Goal: Find specific page/section: Find specific page/section

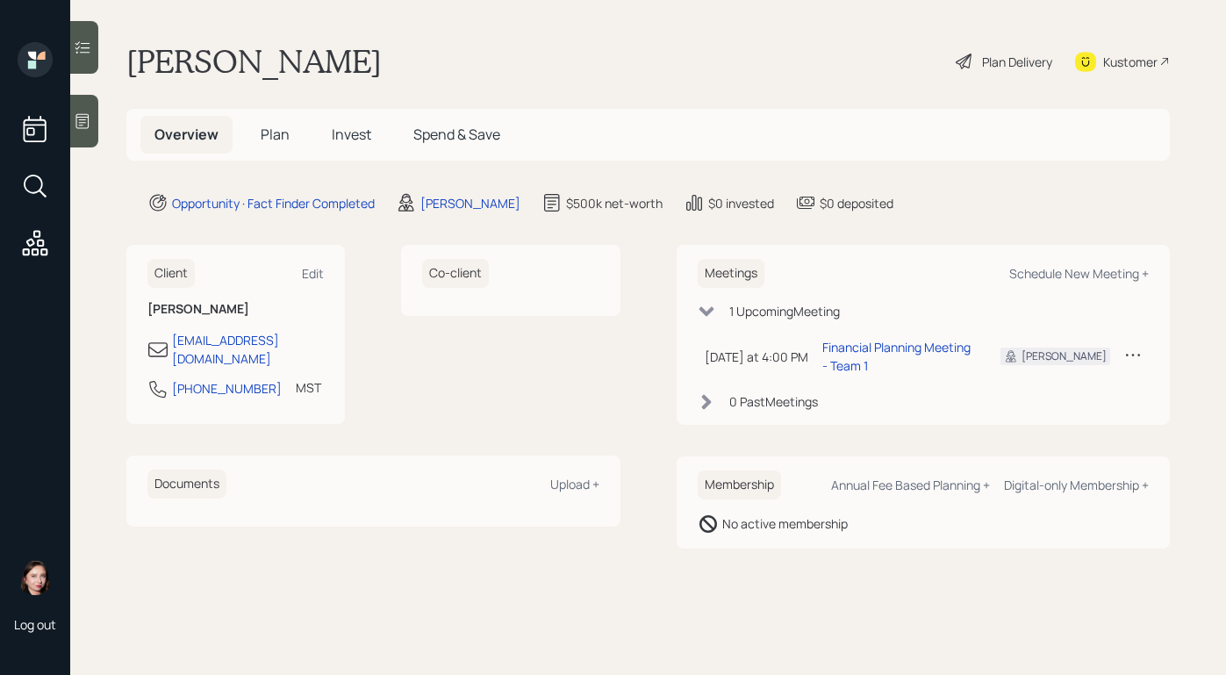
click at [987, 59] on div "Plan Delivery" at bounding box center [1017, 62] width 70 height 18
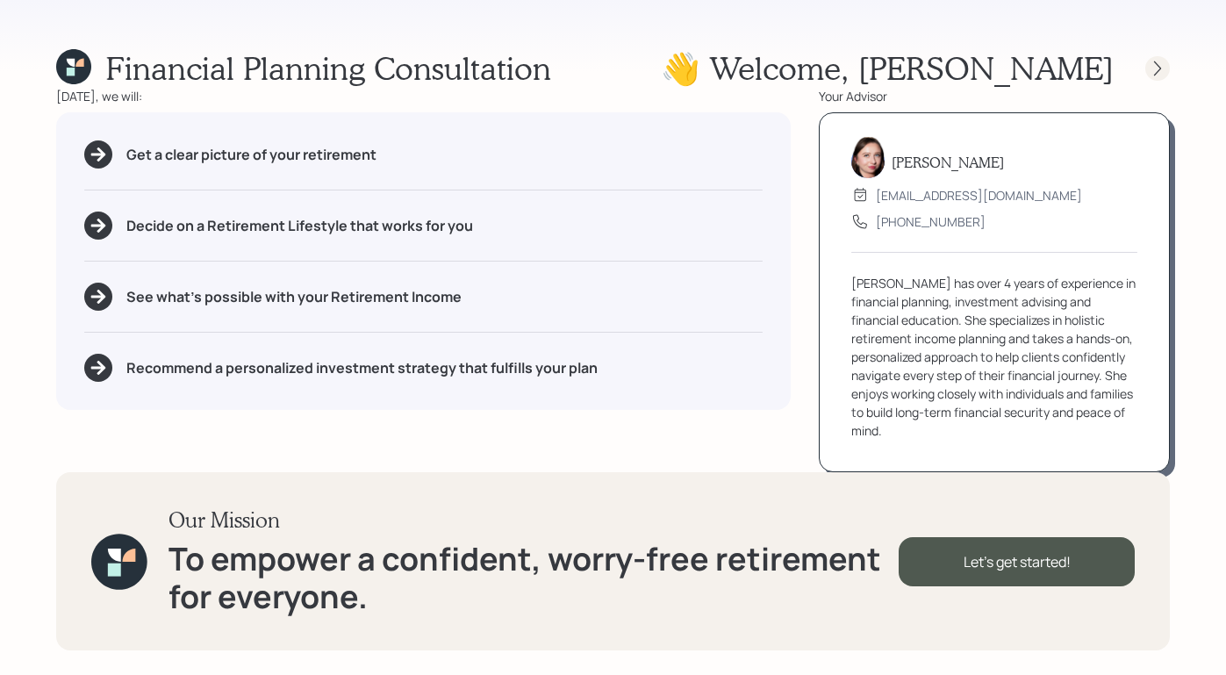
click at [1167, 68] on div at bounding box center [1157, 68] width 25 height 25
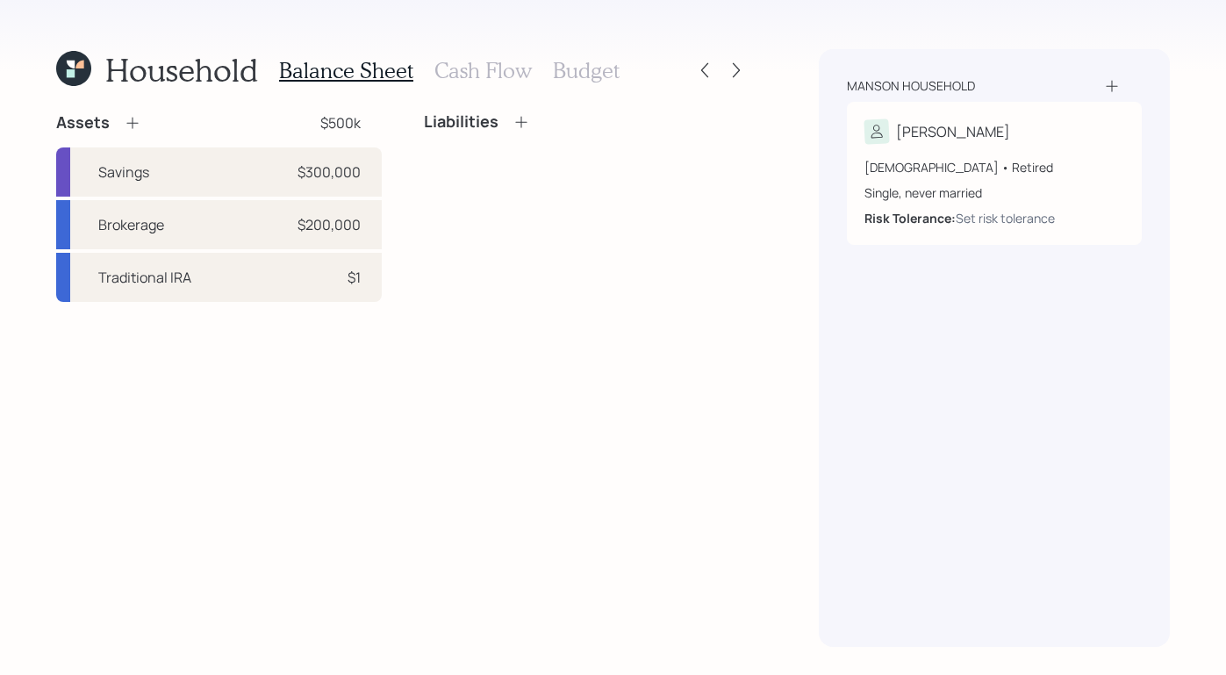
click at [58, 81] on icon at bounding box center [73, 68] width 35 height 35
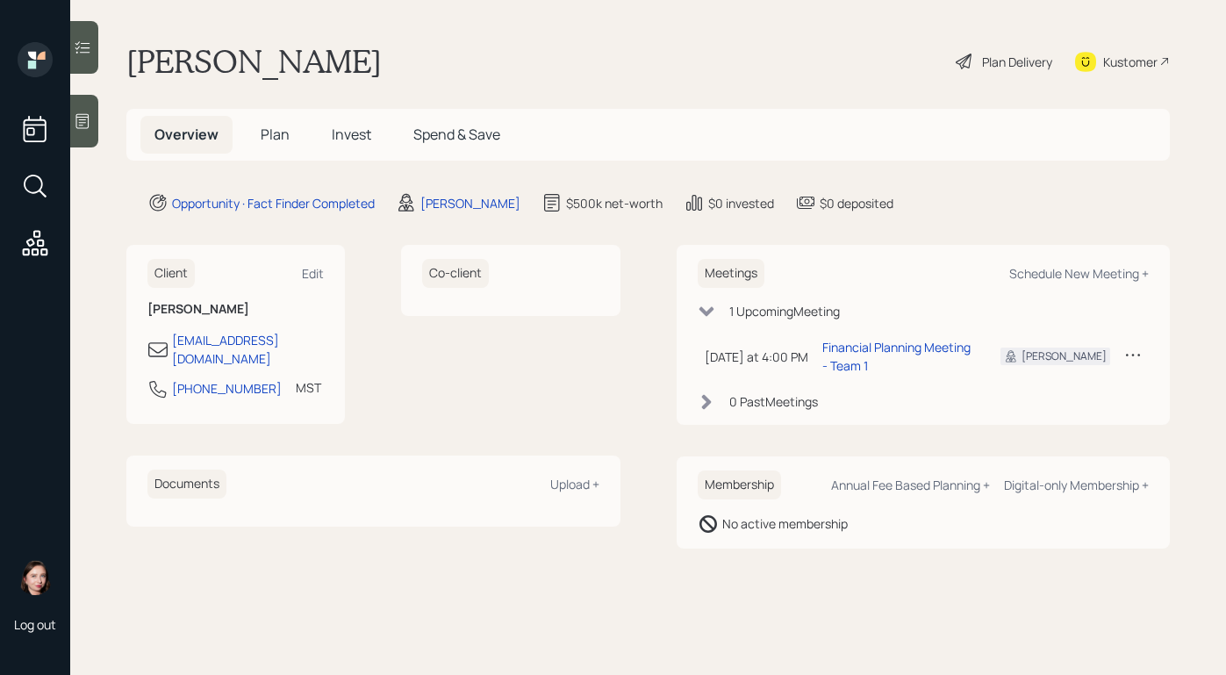
click at [992, 53] on div "Plan Delivery" at bounding box center [1017, 62] width 70 height 18
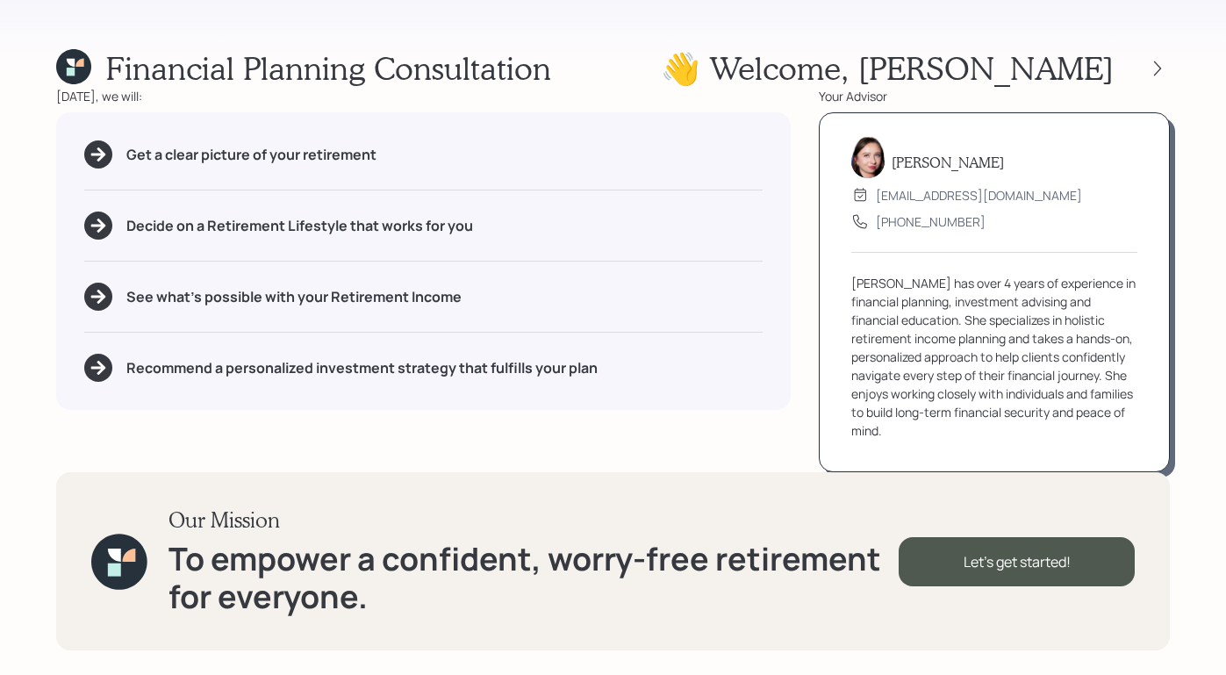
click at [65, 60] on icon at bounding box center [73, 66] width 35 height 35
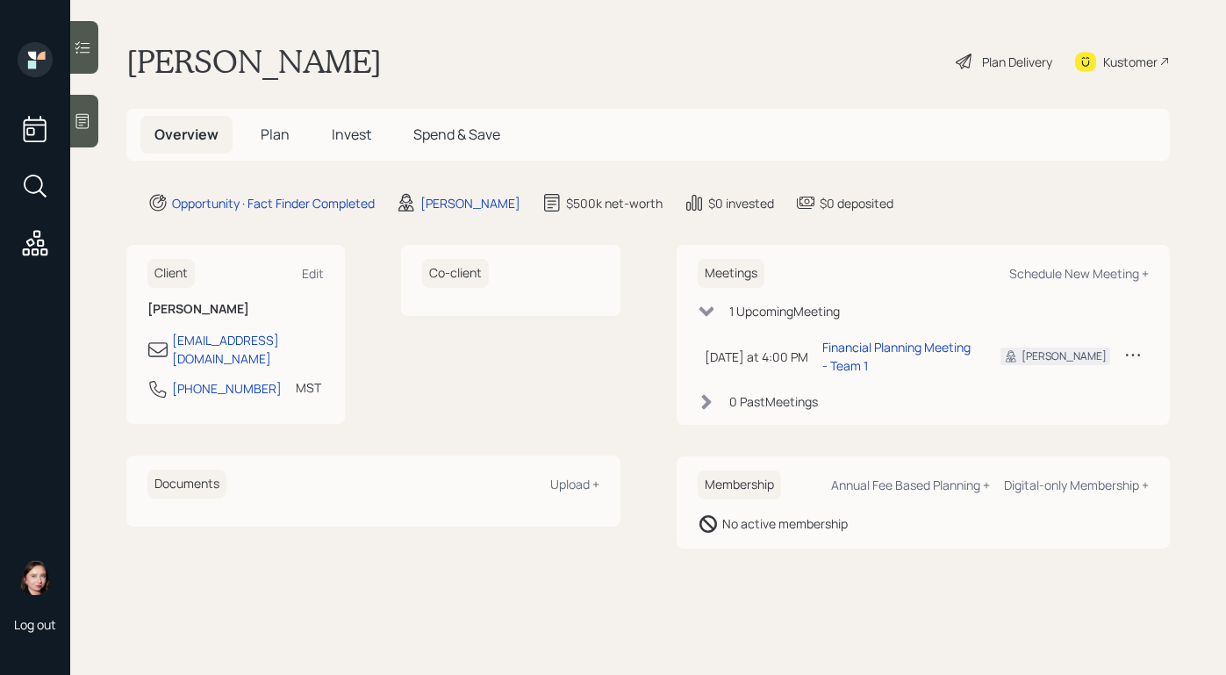
click at [47, 192] on icon at bounding box center [35, 186] width 32 height 32
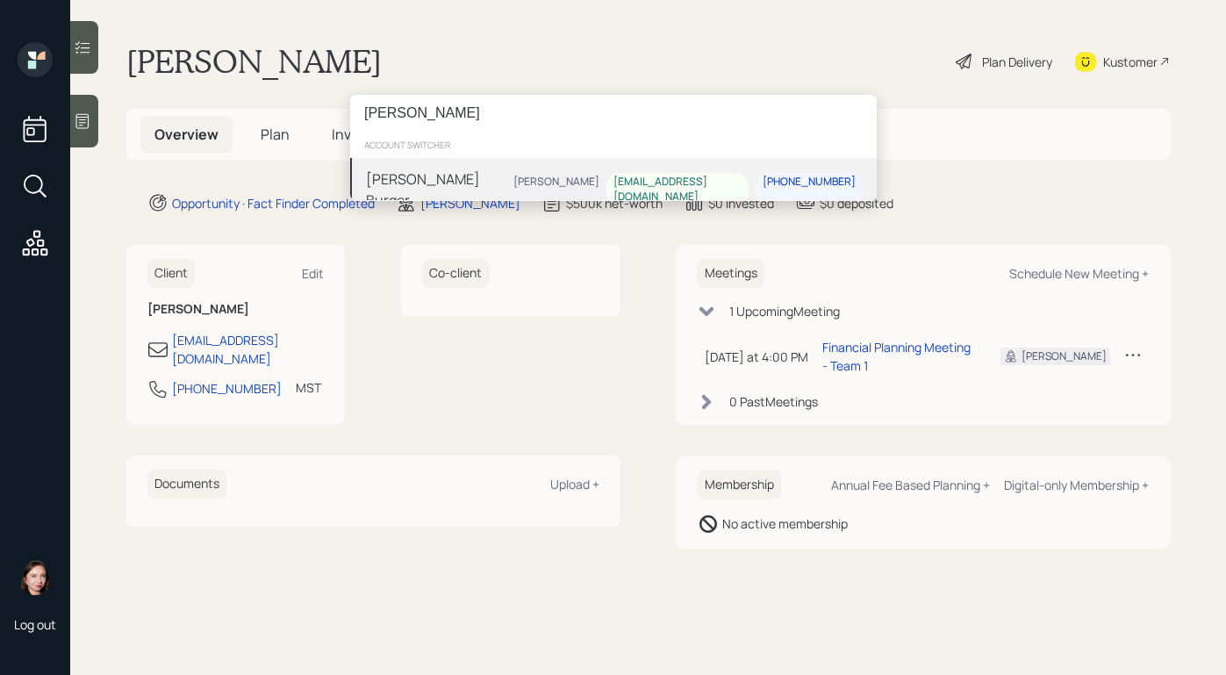
type input "[PERSON_NAME]"
click at [540, 183] on div "[PERSON_NAME] Burger [PERSON_NAME] [PERSON_NAME][EMAIL_ADDRESS][DOMAIN_NAME] [P…" at bounding box center [613, 189] width 527 height 63
